Goal: Find specific page/section: Find specific page/section

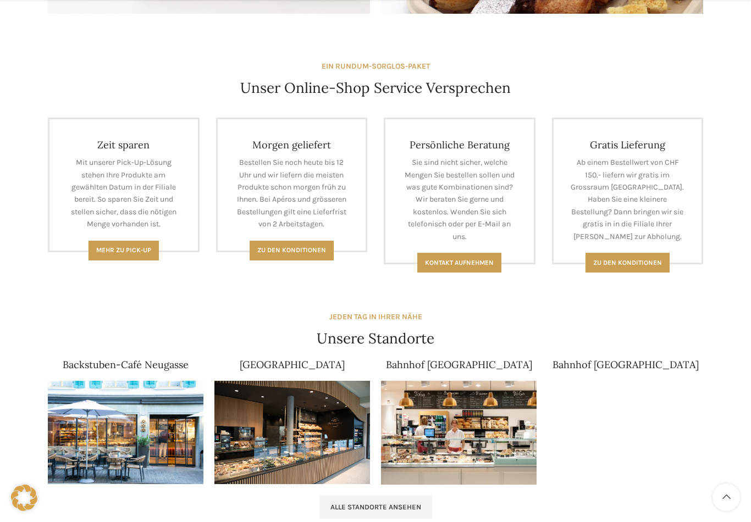
scroll to position [578, 0]
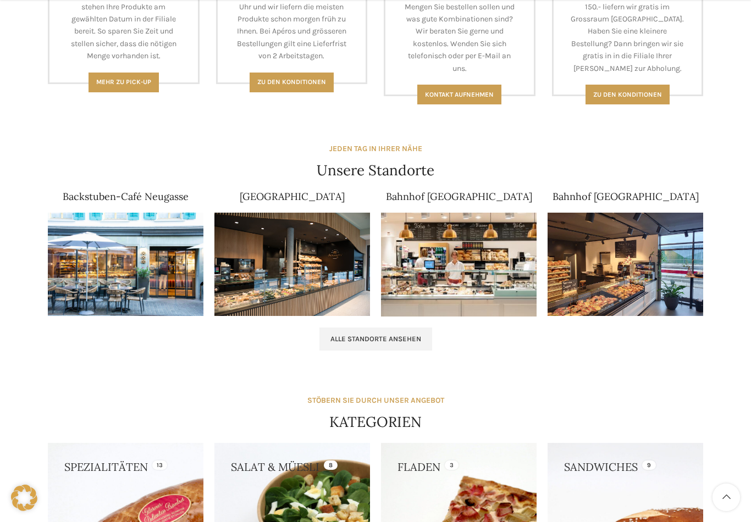
click at [510, 230] on img at bounding box center [459, 265] width 156 height 104
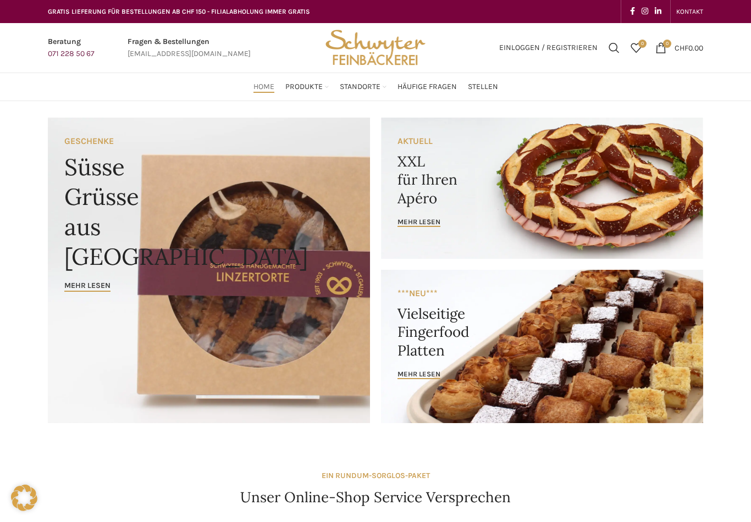
scroll to position [637, 0]
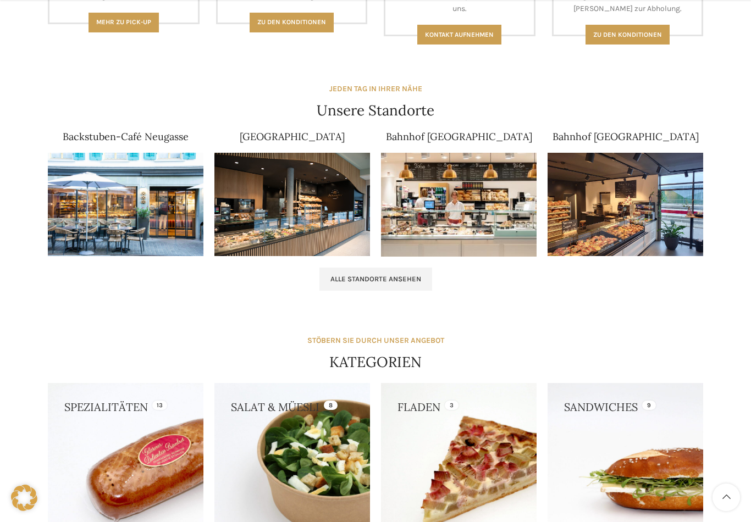
click at [407, 275] on span "Alle Standorte ansehen" at bounding box center [375, 279] width 91 height 9
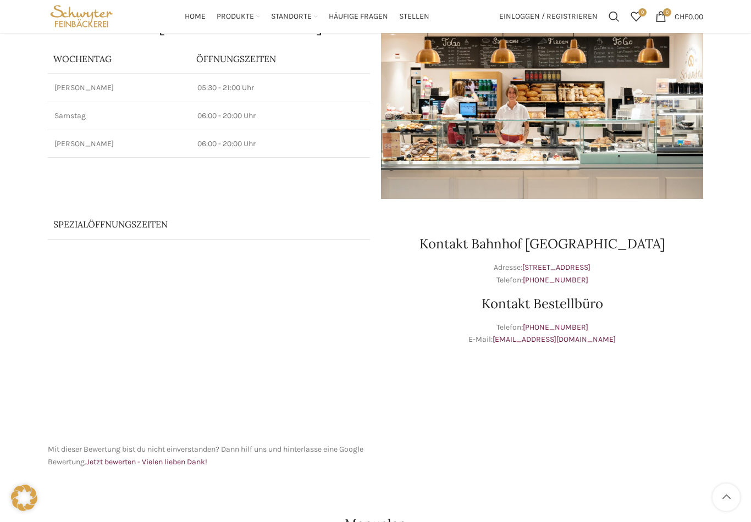
scroll to position [110, 0]
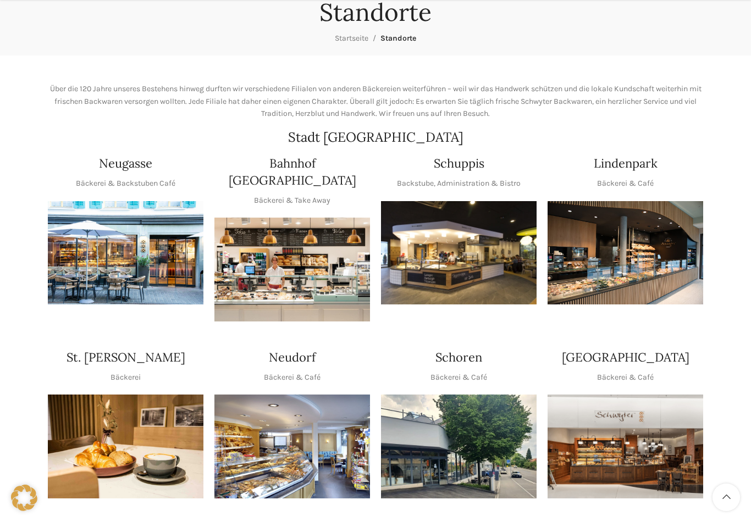
scroll to position [232, 0]
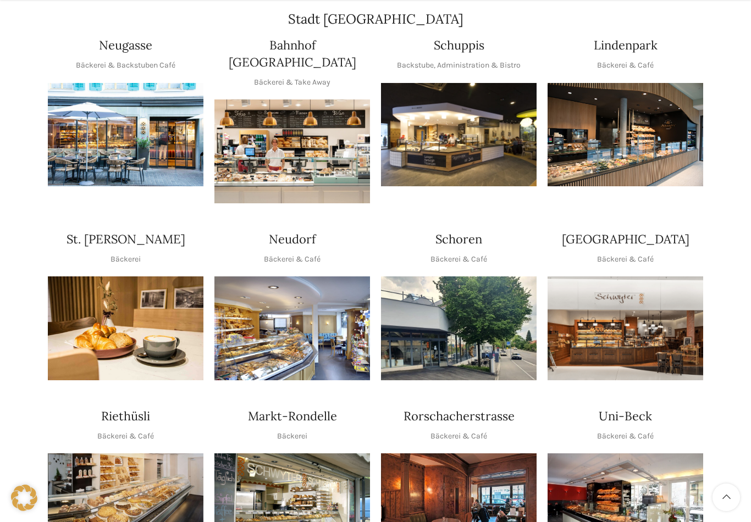
click at [451, 146] on img "1 / 1" at bounding box center [459, 135] width 156 height 104
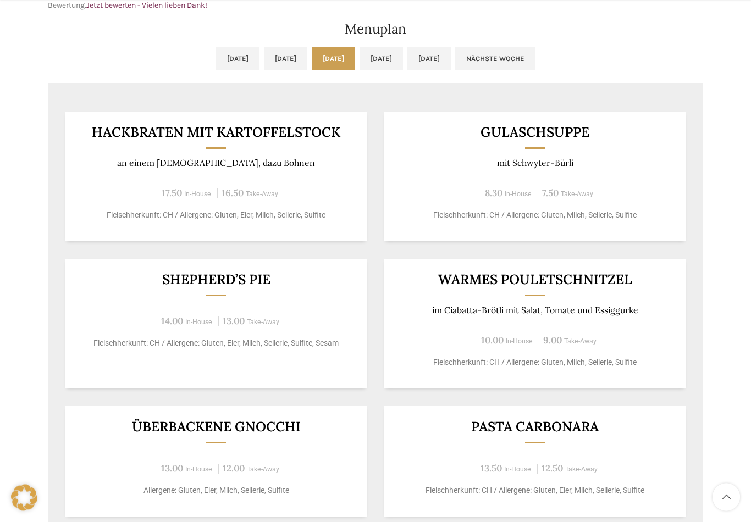
scroll to position [543, 0]
click at [535, 63] on link "Nächste Woche" at bounding box center [495, 58] width 80 height 23
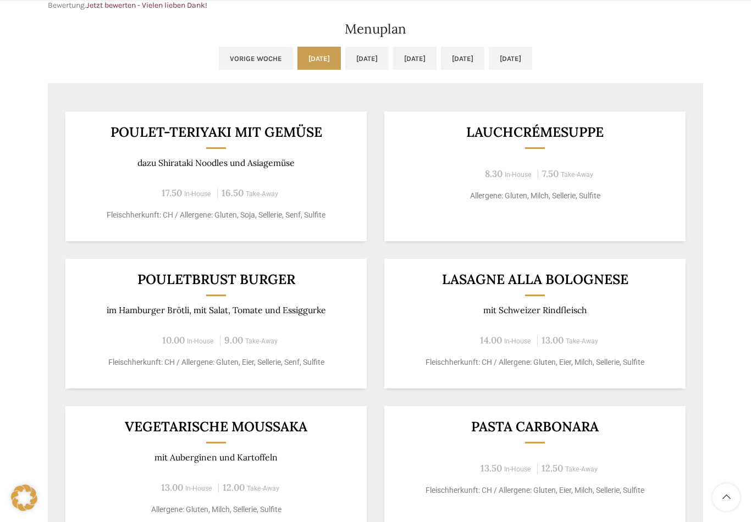
click at [419, 58] on link "[DATE]" at bounding box center [414, 58] width 43 height 23
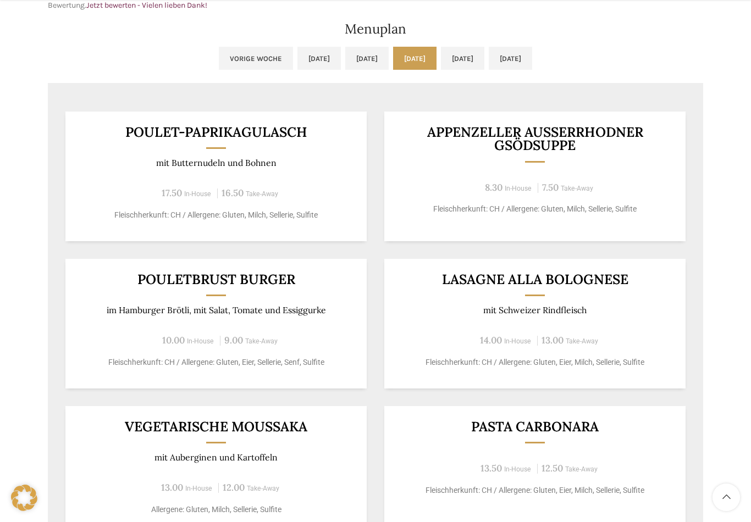
click at [484, 58] on link "[DATE]" at bounding box center [462, 58] width 43 height 23
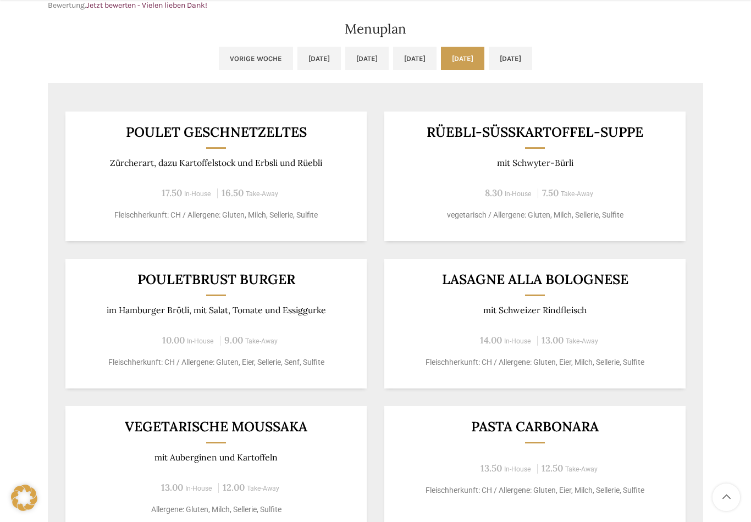
click at [532, 47] on link "[DATE]" at bounding box center [510, 58] width 43 height 23
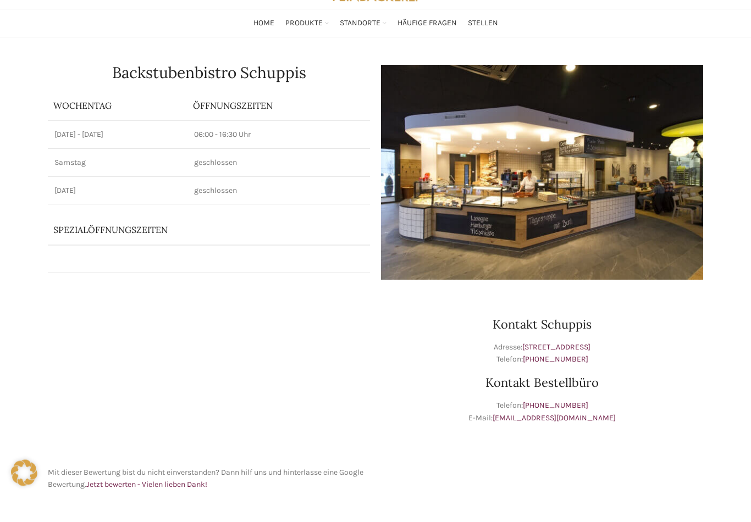
scroll to position [38, 0]
